Goal: Information Seeking & Learning: Learn about a topic

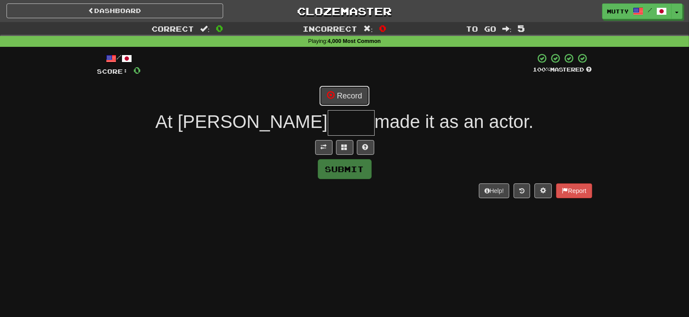
click at [364, 96] on button "Record" at bounding box center [344, 96] width 50 height 20
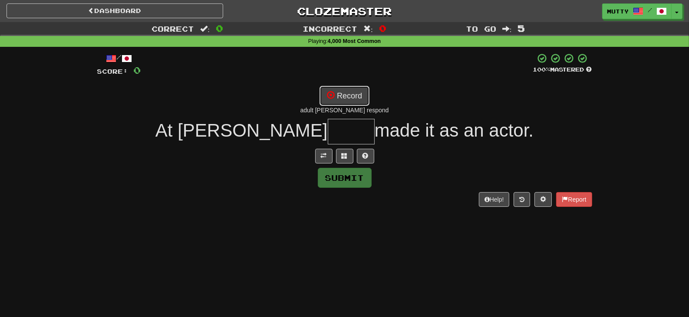
click at [338, 97] on button "Record" at bounding box center [344, 96] width 50 height 20
type input "****"
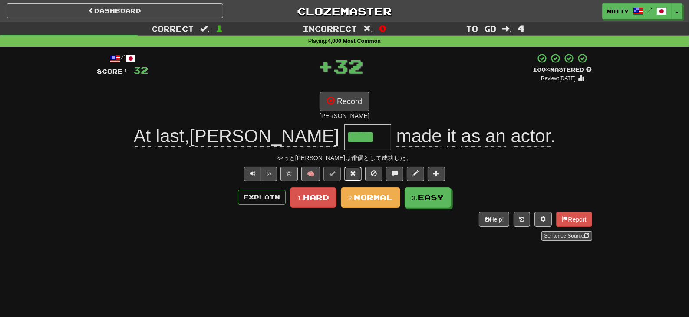
click at [358, 176] on button at bounding box center [352, 174] width 17 height 15
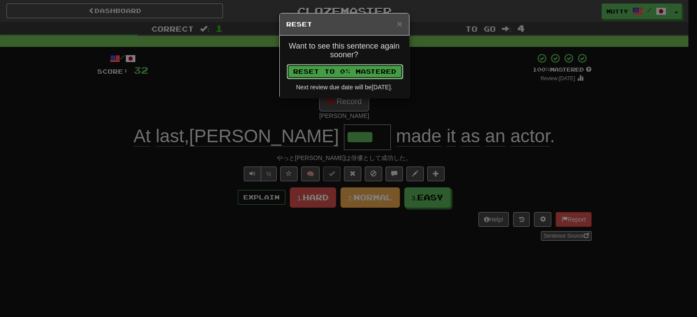
click at [372, 68] on button "Reset to 0% Mastered" at bounding box center [345, 71] width 116 height 15
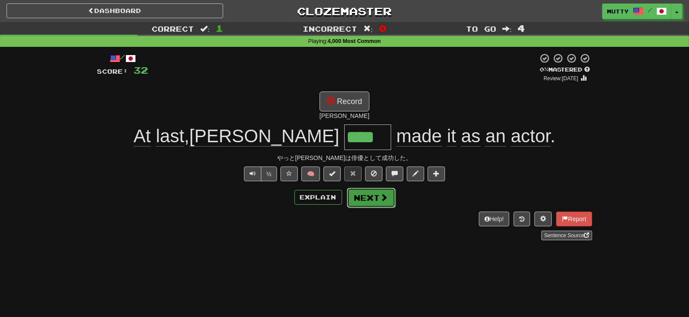
click at [368, 197] on button "Next" at bounding box center [371, 198] width 49 height 20
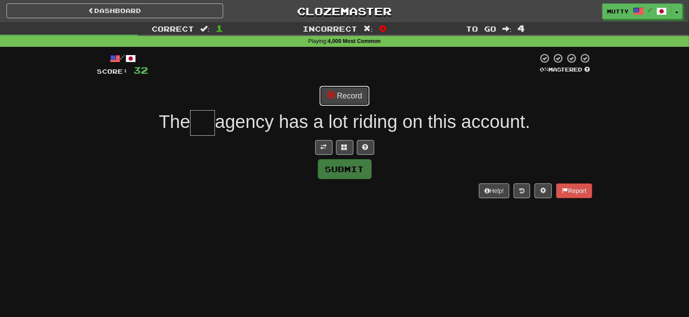
click at [348, 92] on button "Record" at bounding box center [344, 96] width 50 height 20
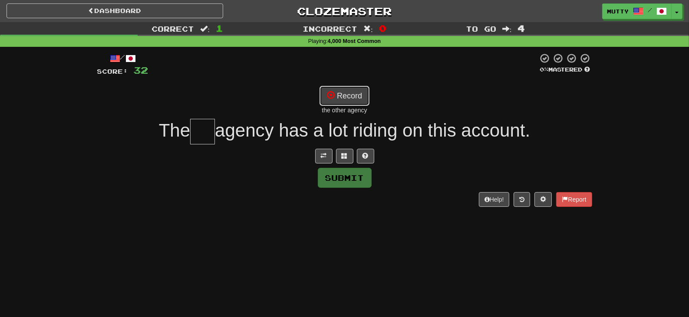
click at [362, 97] on button "Record" at bounding box center [344, 96] width 50 height 20
type input "**"
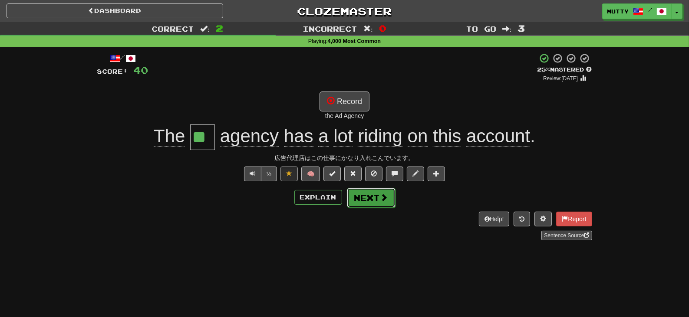
click at [365, 196] on button "Next" at bounding box center [371, 198] width 49 height 20
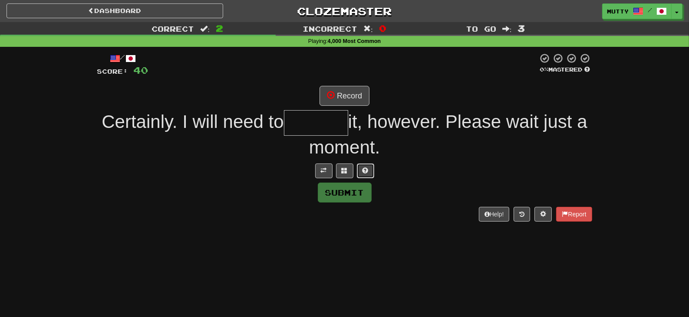
click at [367, 168] on span at bounding box center [365, 170] width 6 height 6
click at [338, 165] on button at bounding box center [333, 171] width 17 height 15
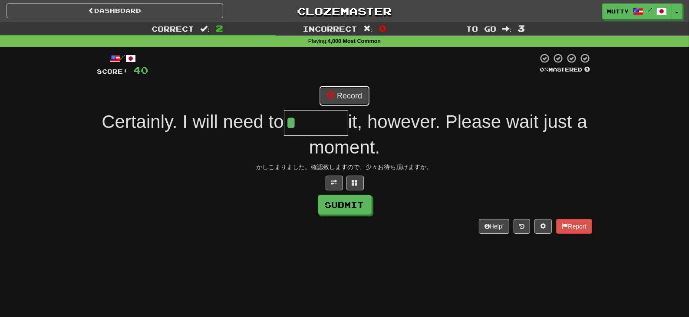
click at [357, 99] on button "Record" at bounding box center [344, 96] width 50 height 20
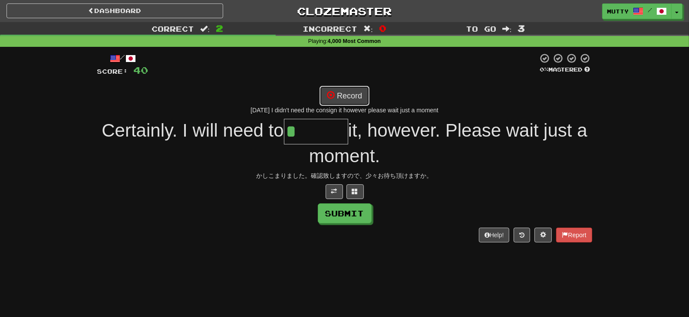
click at [365, 98] on button "Record" at bounding box center [344, 96] width 50 height 20
click at [349, 93] on button "Record" at bounding box center [344, 96] width 50 height 20
type input "*******"
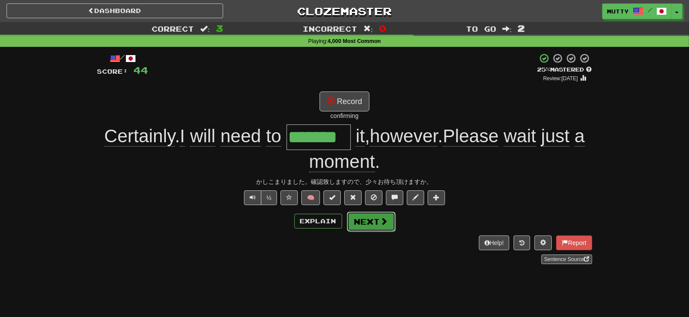
click at [356, 224] on button "Next" at bounding box center [371, 222] width 49 height 20
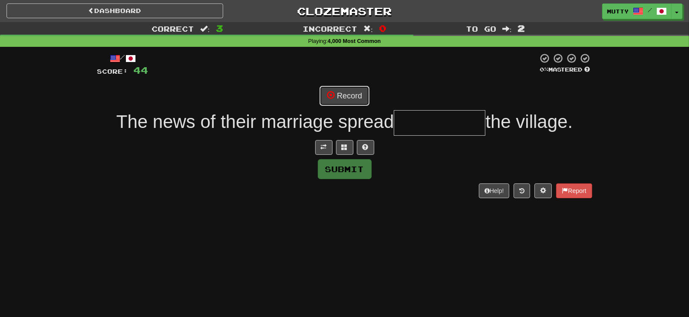
click at [340, 93] on button "Record" at bounding box center [344, 96] width 50 height 20
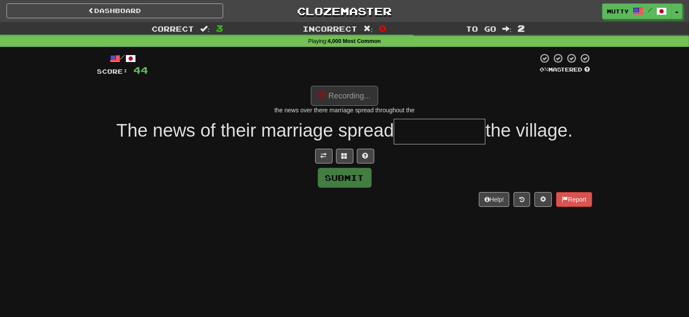
type input "**********"
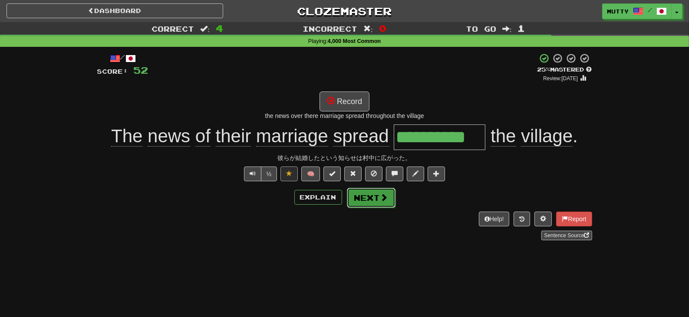
click at [363, 200] on button "Next" at bounding box center [371, 198] width 49 height 20
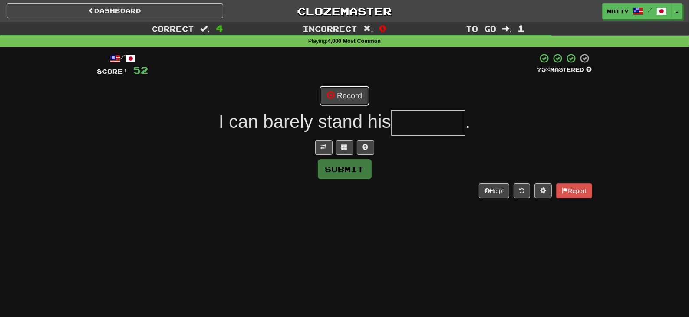
click at [358, 93] on button "Record" at bounding box center [344, 96] width 50 height 20
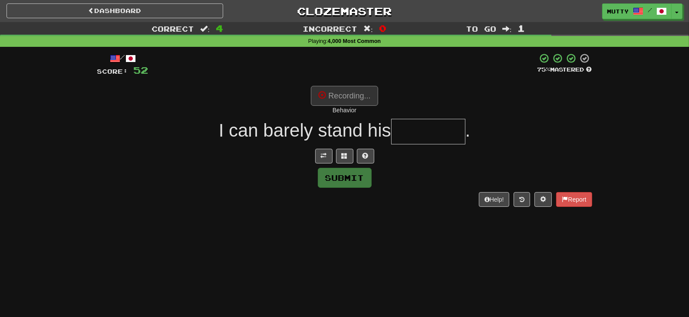
type input "********"
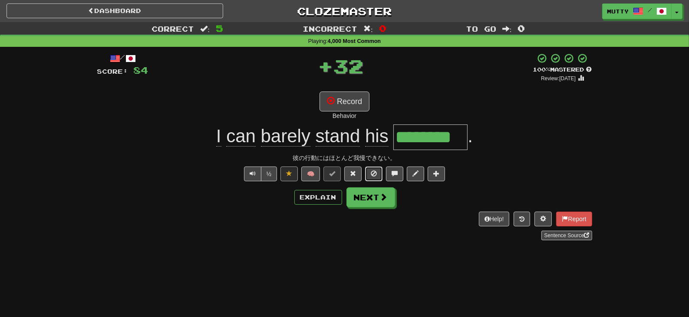
click at [379, 172] on button at bounding box center [373, 174] width 17 height 15
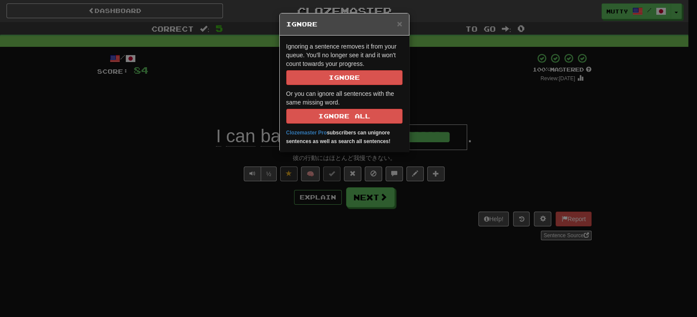
click at [231, 197] on div "× Ignore Ignoring a sentence removes it from your queue. You'll no longer see i…" at bounding box center [348, 158] width 697 height 317
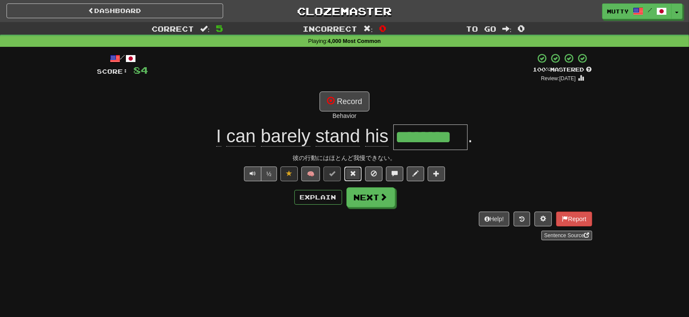
click at [352, 175] on span at bounding box center [353, 174] width 6 height 6
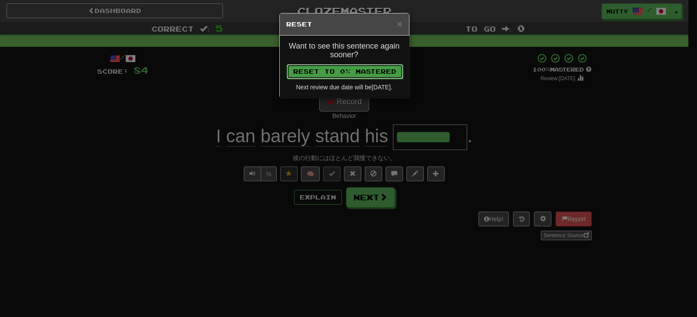
click at [371, 70] on button "Reset to 0% Mastered" at bounding box center [345, 71] width 116 height 15
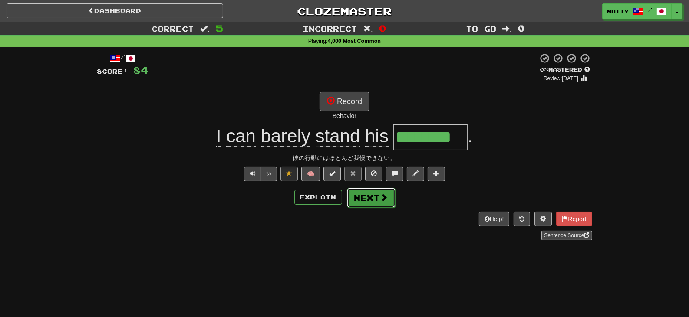
click at [372, 200] on button "Next" at bounding box center [371, 198] width 49 height 20
